Goal: Task Accomplishment & Management: Complete application form

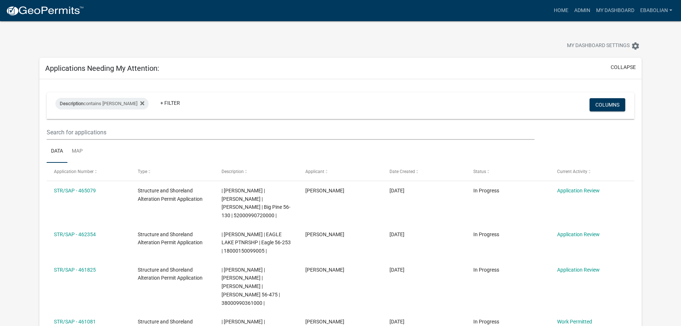
select select "3: 100"
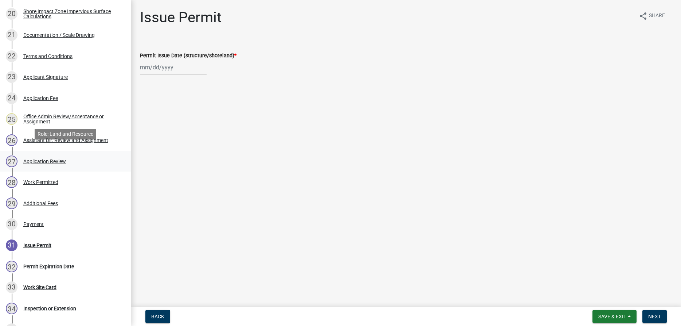
scroll to position [558, 0]
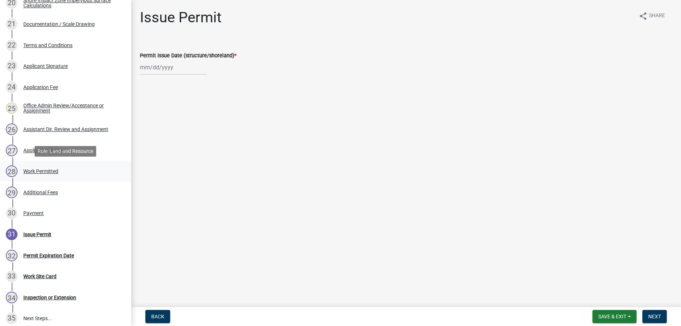
click at [44, 171] on div "Work Permitted" at bounding box center [40, 170] width 35 height 5
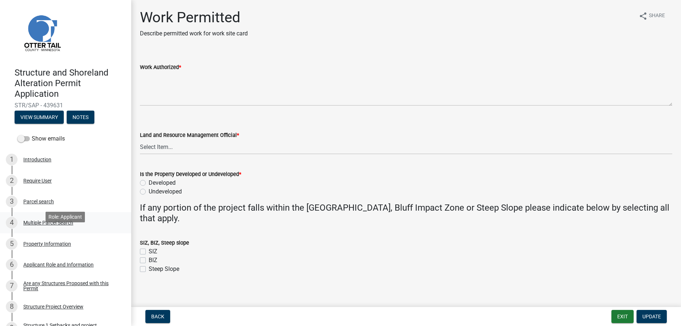
scroll to position [0, 0]
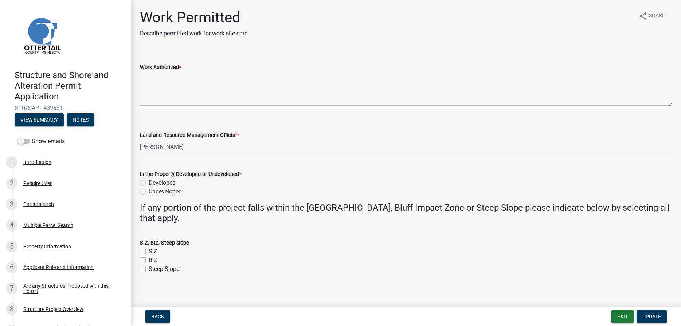
click option "[PERSON_NAME]" at bounding box center [0, 0] width 0 height 0
select select "f66be788-4dd6-459d-a9ec-6d83f4dfb709"
drag, startPoint x: 141, startPoint y: 183, endPoint x: 151, endPoint y: 197, distance: 17.8
click at [149, 182] on label "Developed" at bounding box center [162, 182] width 27 height 9
click at [149, 182] on input "Developed" at bounding box center [151, 180] width 5 height 5
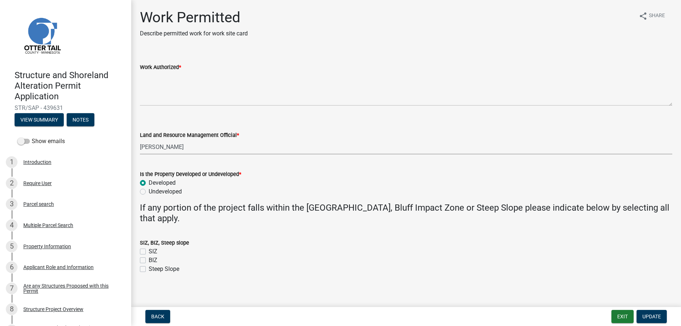
radio input "true"
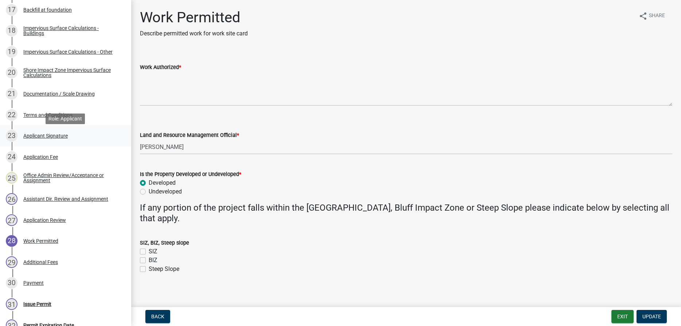
scroll to position [480, 0]
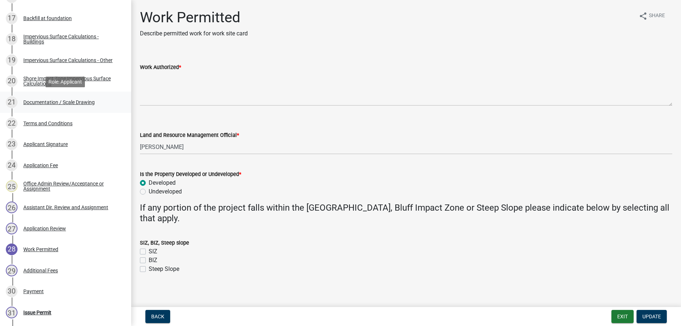
click at [88, 100] on div "Documentation / Scale Drawing" at bounding box center [58, 102] width 71 height 5
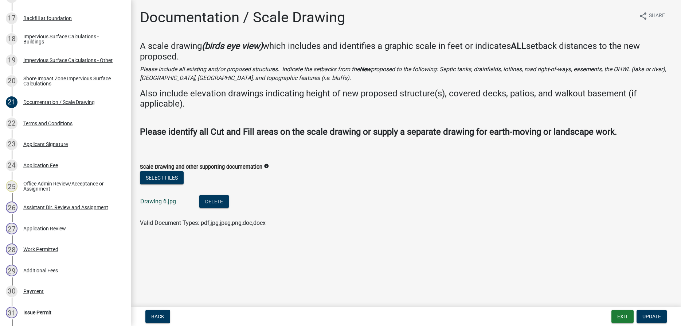
click at [160, 198] on link "Drawing 6.jpg" at bounding box center [158, 201] width 36 height 7
click at [159, 198] on link "Drawing 6.jpg" at bounding box center [158, 201] width 36 height 7
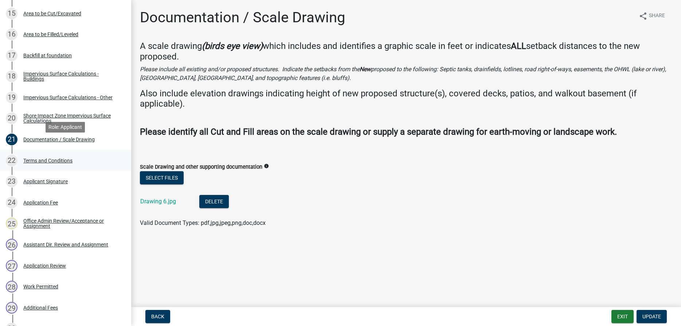
scroll to position [405, 0]
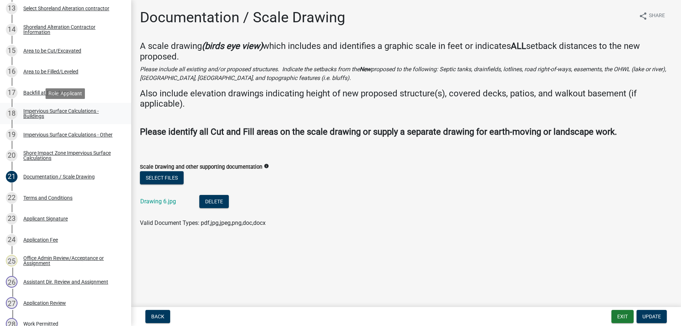
click at [51, 110] on div "Impervious Surface Calculations - Buildings" at bounding box center [71, 113] width 96 height 10
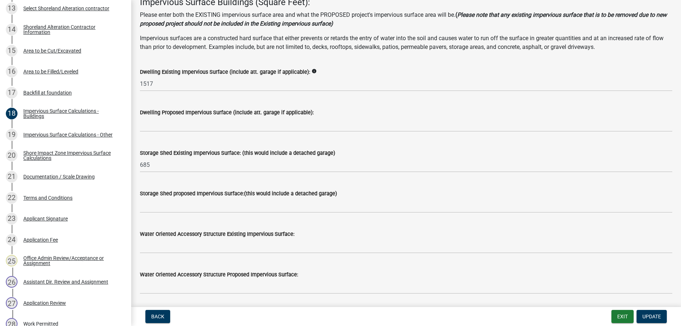
scroll to position [85, 0]
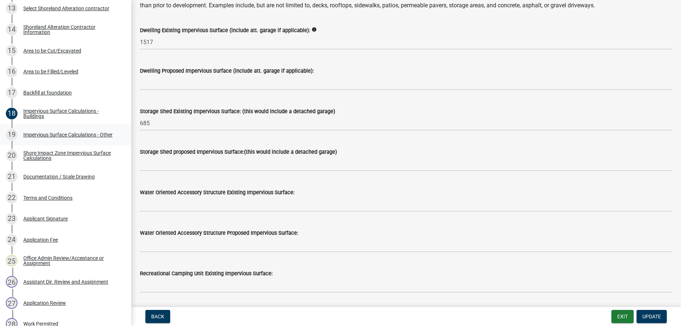
click at [104, 135] on div "Impervious Surface Calculations - Other" at bounding box center [67, 134] width 89 height 5
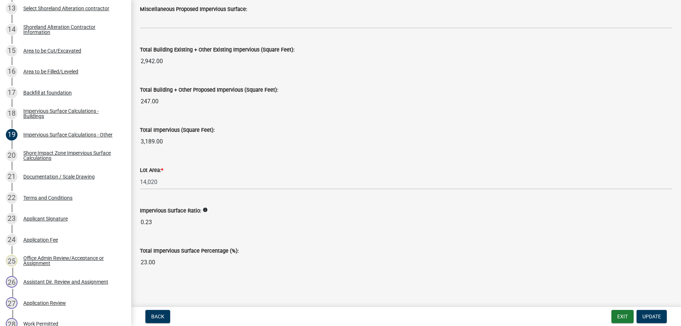
scroll to position [795, 0]
click at [84, 151] on div "Shore Impact Zone Impervious Surface Calculations" at bounding box center [71, 155] width 96 height 10
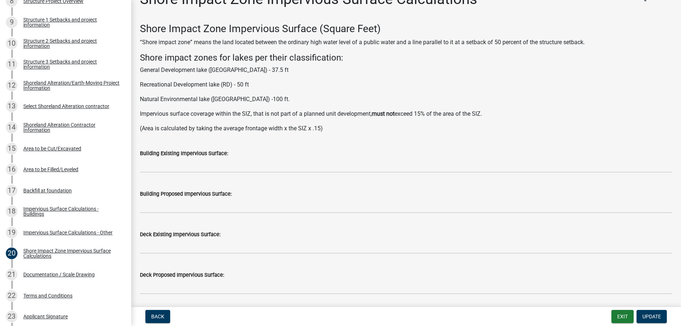
scroll to position [294, 0]
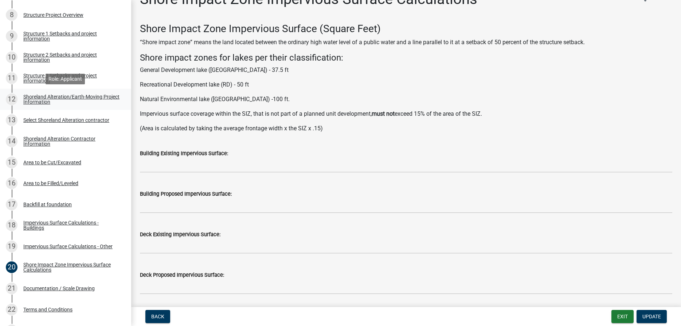
click at [47, 98] on div "Shoreland Alteration/Earth-Moving Project Information" at bounding box center [71, 99] width 96 height 10
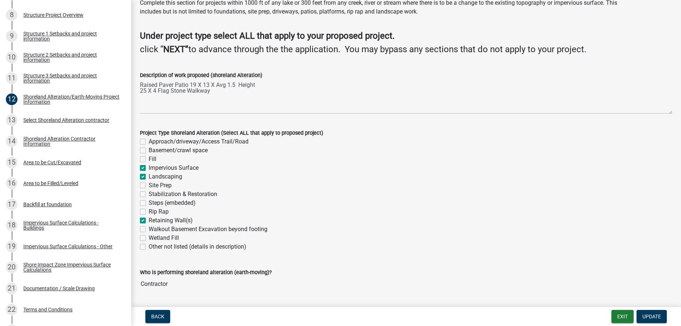
scroll to position [11, 0]
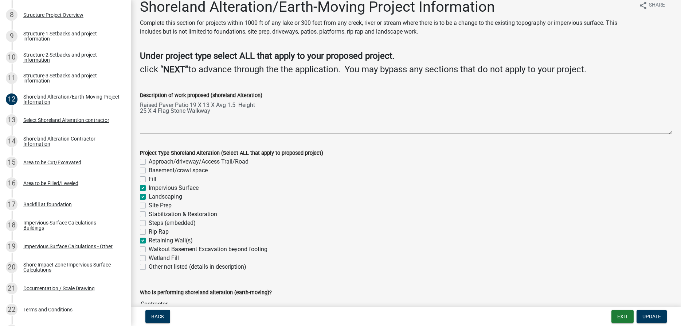
drag, startPoint x: 139, startPoint y: 102, endPoint x: 159, endPoint y: 106, distance: 20.5
click at [159, 106] on div "Description of work proposed (shoreland Alteration) Raised Paver Patio 19 X 13 …" at bounding box center [407, 107] width 544 height 53
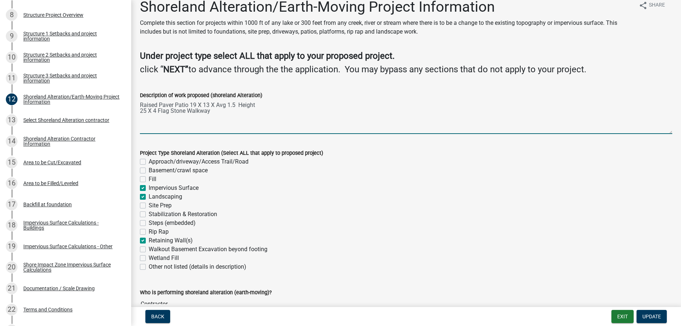
drag, startPoint x: 140, startPoint y: 104, endPoint x: 218, endPoint y: 113, distance: 78.2
click at [218, 113] on textarea "Raised Paver Patio 19 X 13 X Avg 1.5 Height 25 X 4 Flag Stone Walkway" at bounding box center [406, 117] width 533 height 34
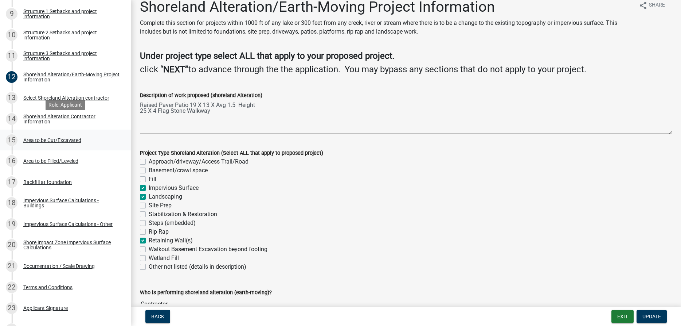
scroll to position [331, 0]
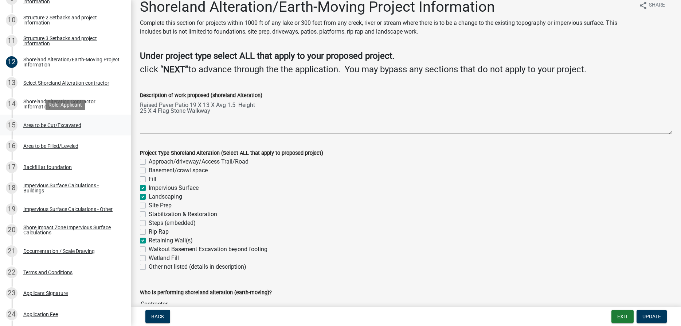
click at [66, 124] on div "Area to be Cut/Excavated" at bounding box center [52, 124] width 58 height 5
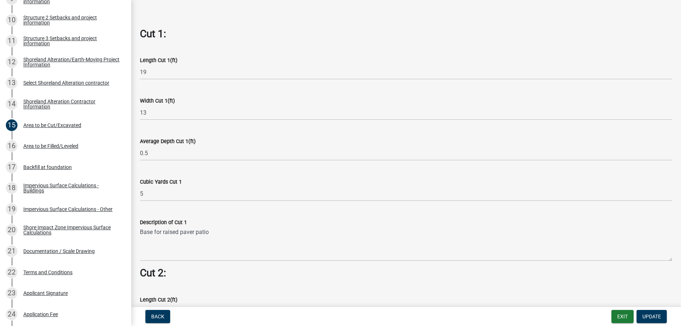
scroll to position [416, 0]
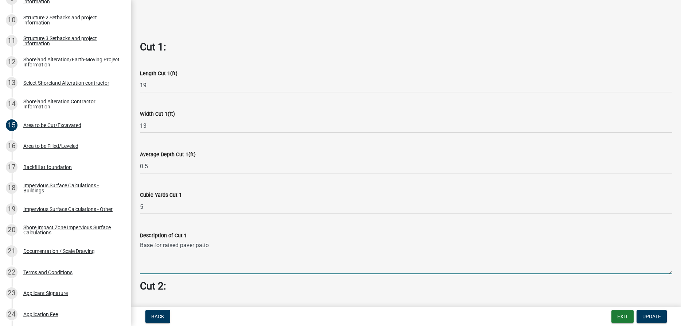
drag, startPoint x: 211, startPoint y: 246, endPoint x: 141, endPoint y: 247, distance: 70.4
click at [141, 247] on textarea "Base for raised paver patio" at bounding box center [406, 256] width 533 height 34
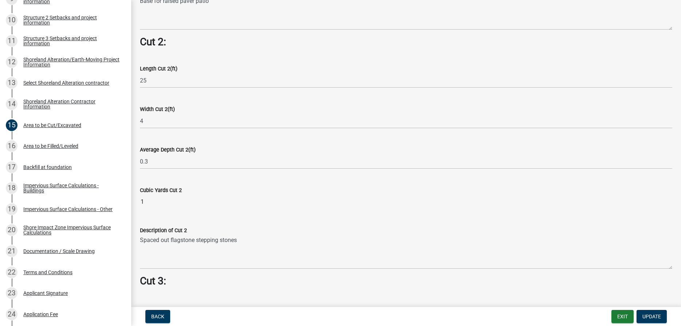
scroll to position [706, 0]
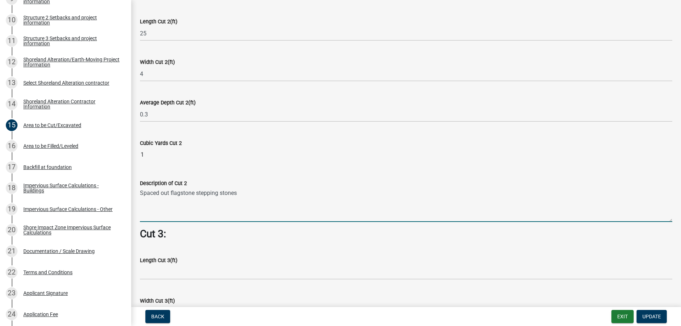
drag, startPoint x: 238, startPoint y: 191, endPoint x: 140, endPoint y: 196, distance: 97.5
click at [140, 196] on textarea "Spaced out flagstone stepping stones" at bounding box center [406, 204] width 533 height 34
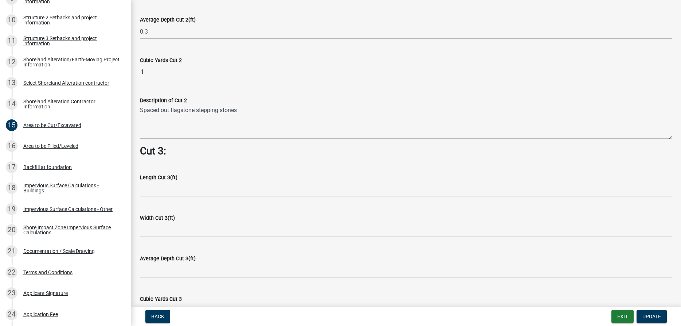
scroll to position [914, 0]
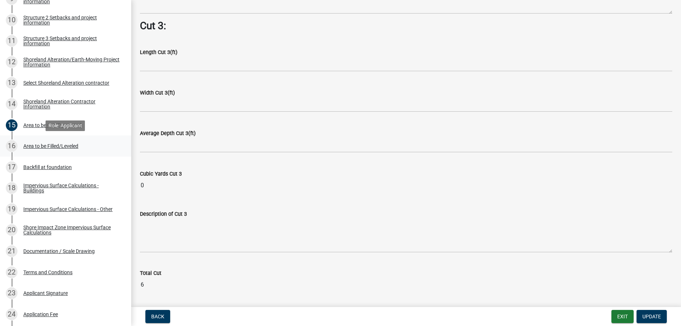
click at [69, 148] on div "Area to be Filled/Leveled" at bounding box center [50, 145] width 55 height 5
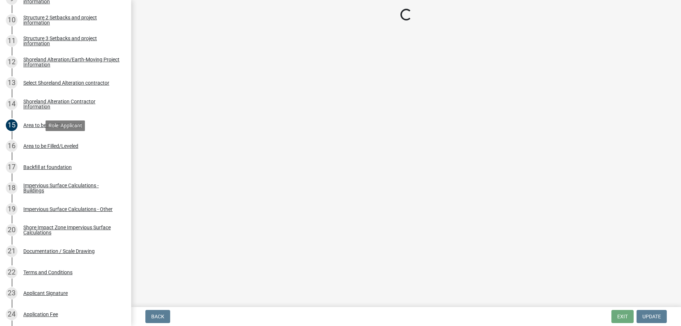
scroll to position [0, 0]
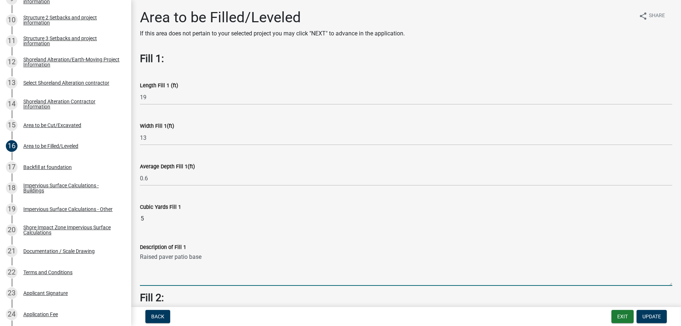
drag, startPoint x: 205, startPoint y: 258, endPoint x: 140, endPoint y: 261, distance: 65.3
click at [140, 261] on textarea "Raised paver patio base" at bounding box center [406, 268] width 533 height 34
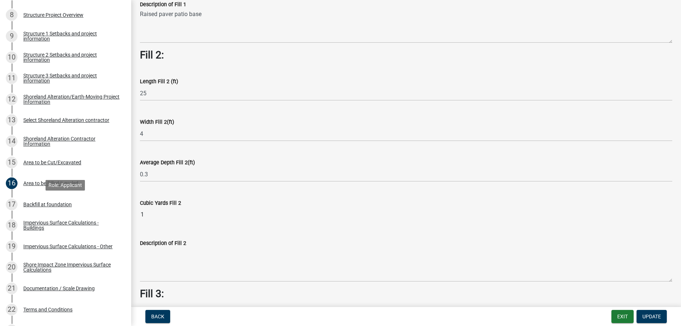
scroll to position [257, 0]
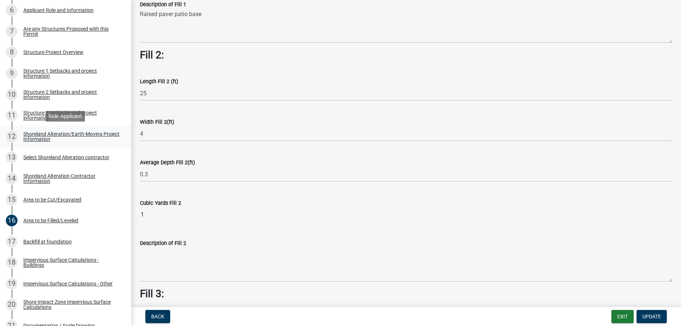
click at [49, 135] on div "Shoreland Alteration/Earth-Moving Project Information" at bounding box center [71, 136] width 96 height 10
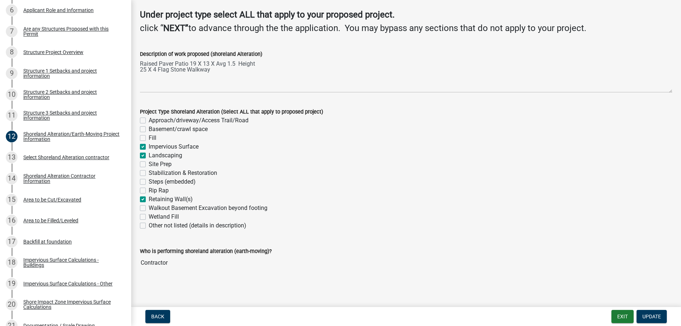
scroll to position [52, 0]
click at [90, 156] on div "Select Shoreland Alteration contractor" at bounding box center [66, 157] width 86 height 5
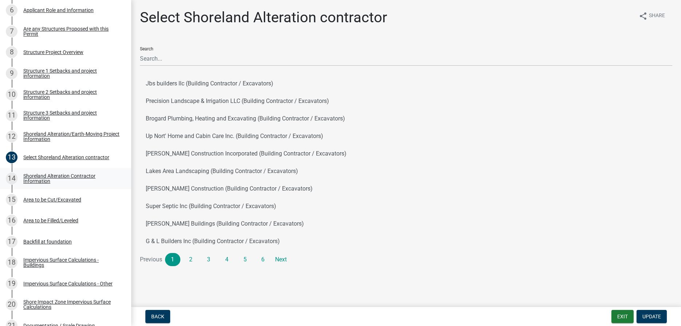
click at [81, 179] on div "Shoreland Alteration Contractor Information" at bounding box center [71, 178] width 96 height 10
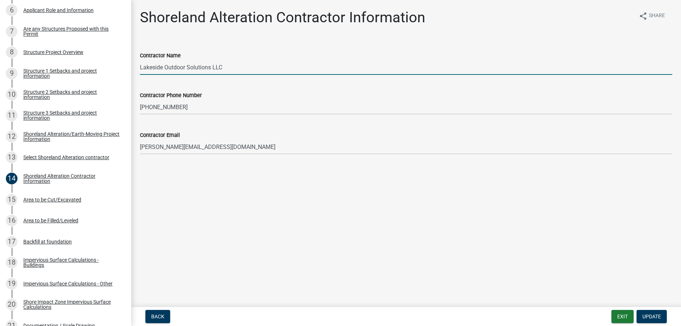
drag, startPoint x: 211, startPoint y: 67, endPoint x: 141, endPoint y: 65, distance: 69.6
click at [140, 67] on input "Lakeside Outdoor Solutions LLC" at bounding box center [406, 67] width 533 height 15
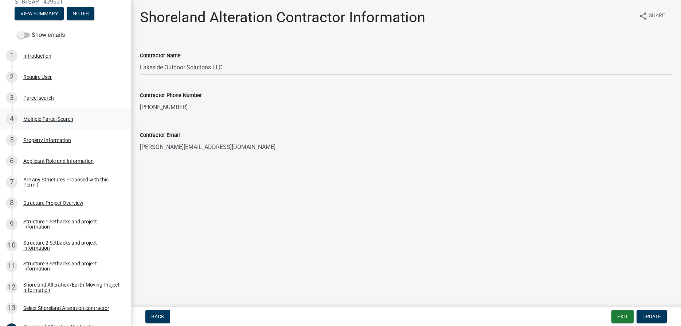
scroll to position [112, 0]
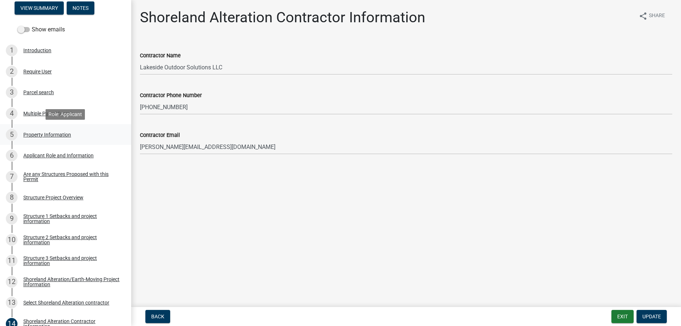
click at [44, 136] on div "Property Information" at bounding box center [47, 134] width 48 height 5
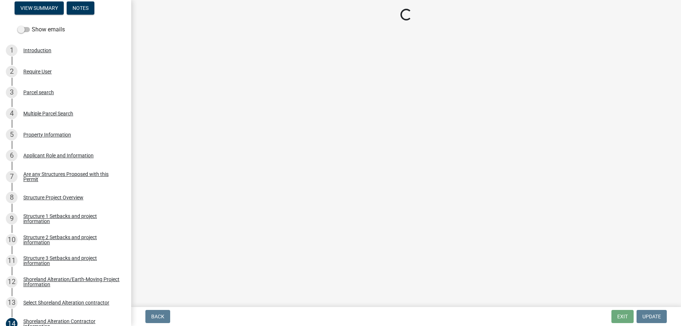
select select "99825219-5d90-43e3-9ac2-9b513b3a7be1"
select select "bc95ce3f-9706-43bd-97a5-80c1e912429f"
